Goal: Navigation & Orientation: Find specific page/section

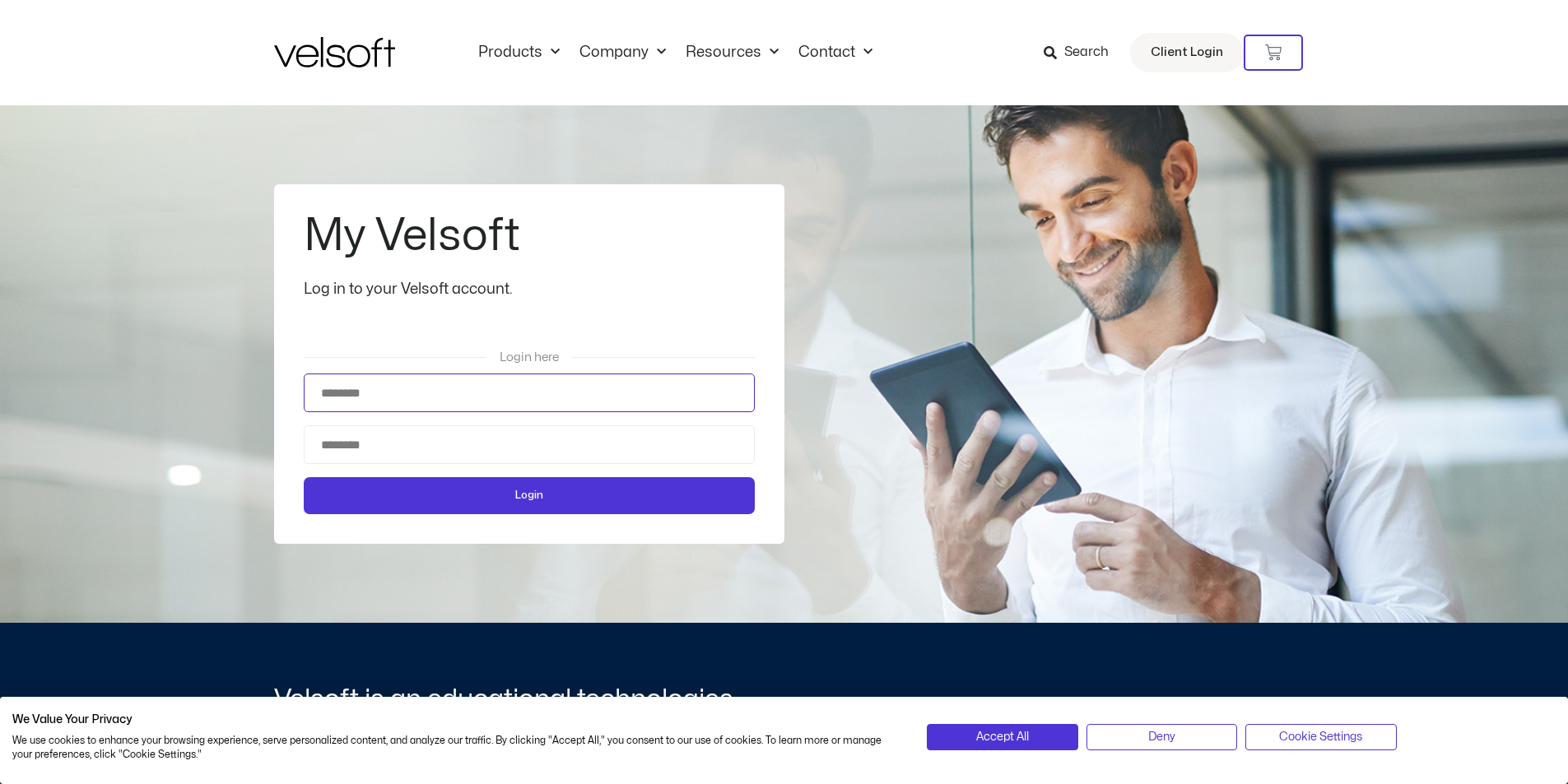
click at [431, 391] on input "Username" at bounding box center [530, 393] width 451 height 39
click at [397, 394] on input "Username" at bounding box center [530, 393] width 451 height 39
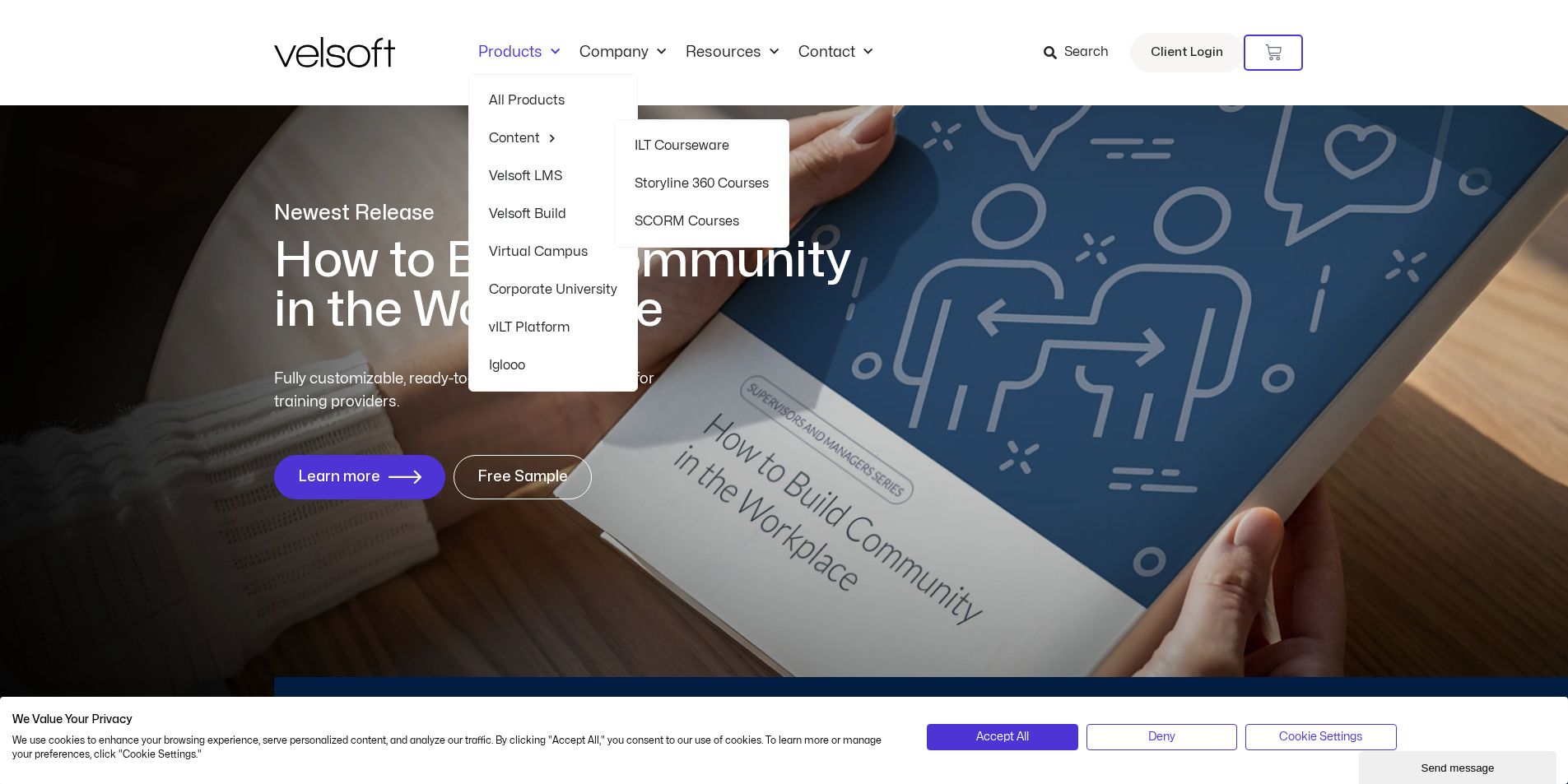
click at [716, 147] on link "ILT Courseware" at bounding box center [701, 146] width 134 height 38
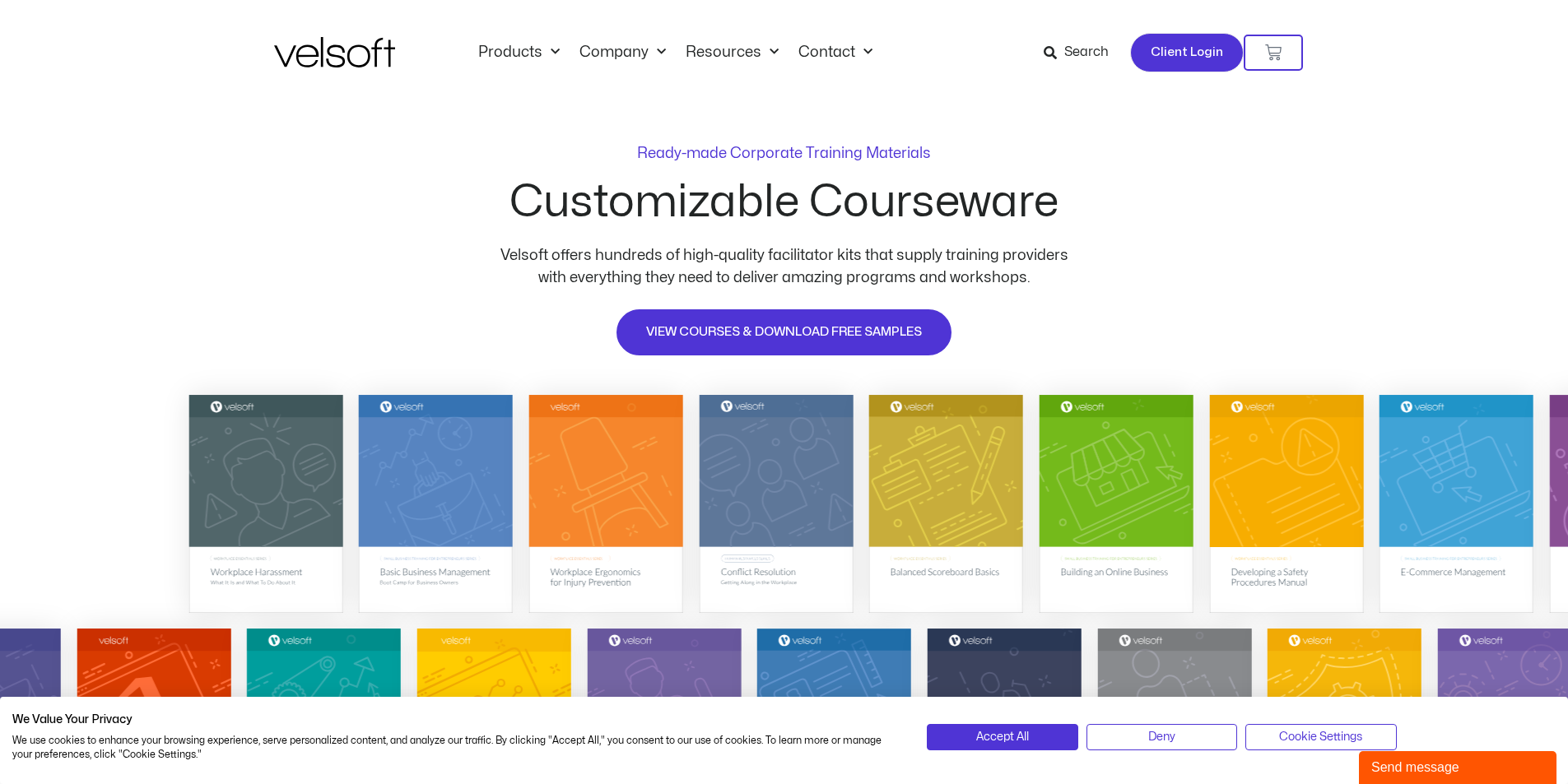
click at [1176, 45] on span "Client Login" at bounding box center [1187, 53] width 72 height 21
